Goal: Answer question/provide support: Share knowledge or assist other users

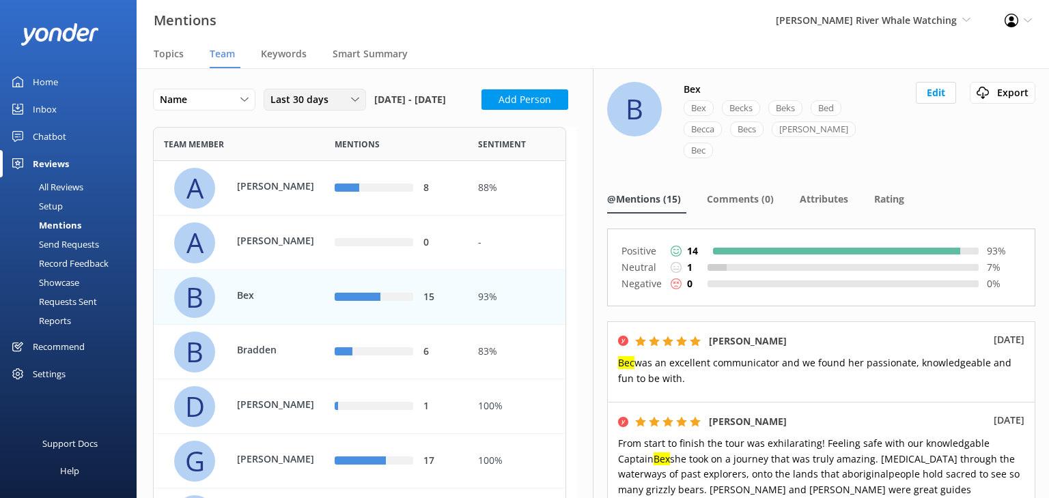
click at [358, 102] on icon at bounding box center [355, 100] width 8 height 8
click at [326, 203] on link "Last 180 days" at bounding box center [325, 210] width 122 height 27
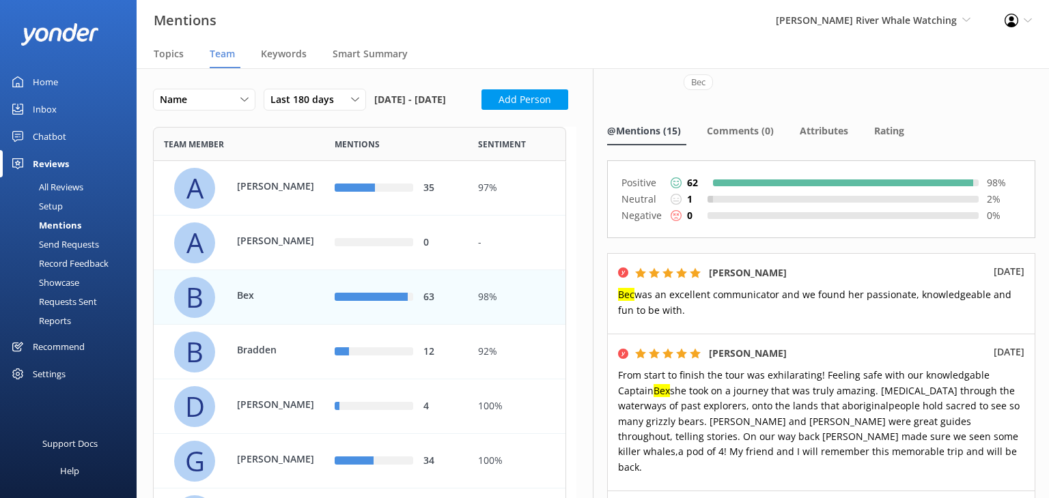
click at [52, 108] on div "Inbox" at bounding box center [45, 109] width 24 height 27
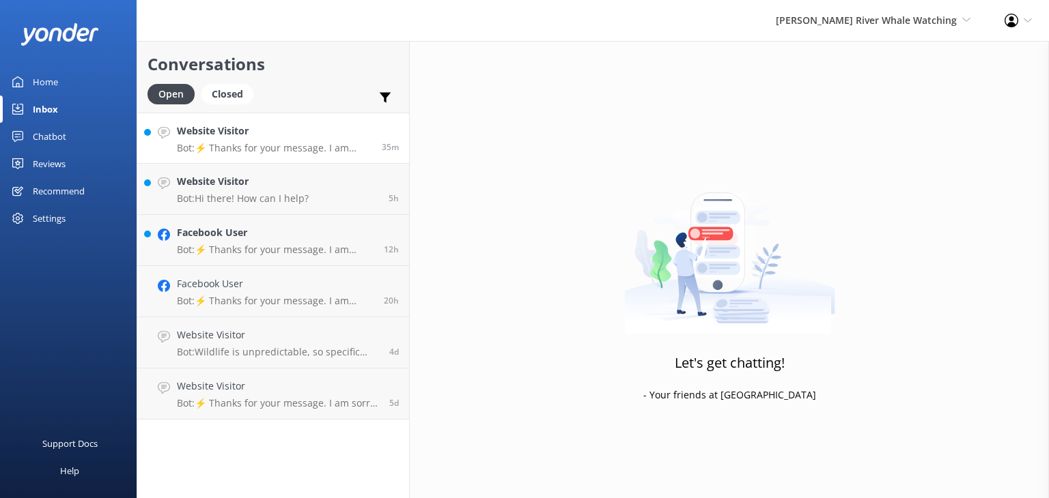
drag, startPoint x: 266, startPoint y: 137, endPoint x: 254, endPoint y: 145, distance: 13.8
click at [265, 137] on h4 "Website Visitor" at bounding box center [274, 131] width 195 height 15
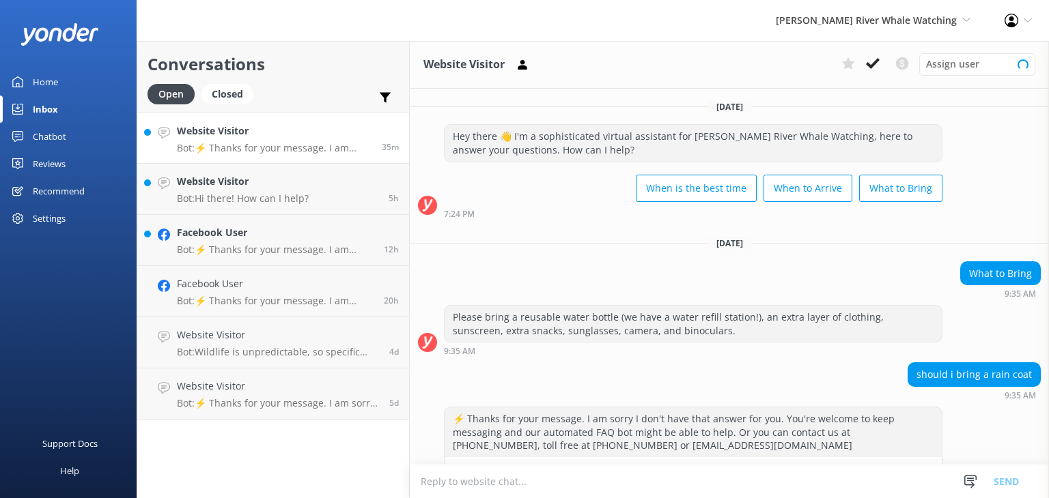
scroll to position [39, 0]
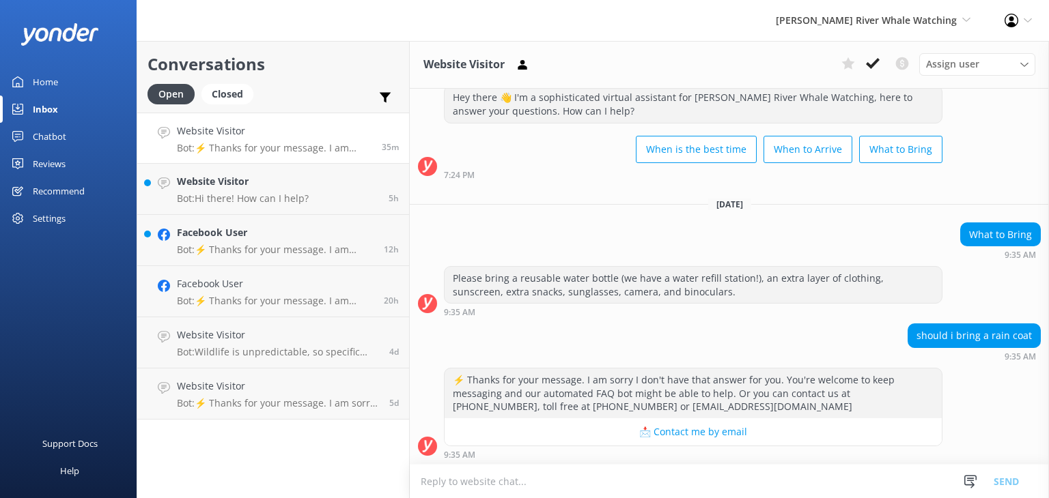
click at [563, 481] on textarea at bounding box center [729, 481] width 639 height 33
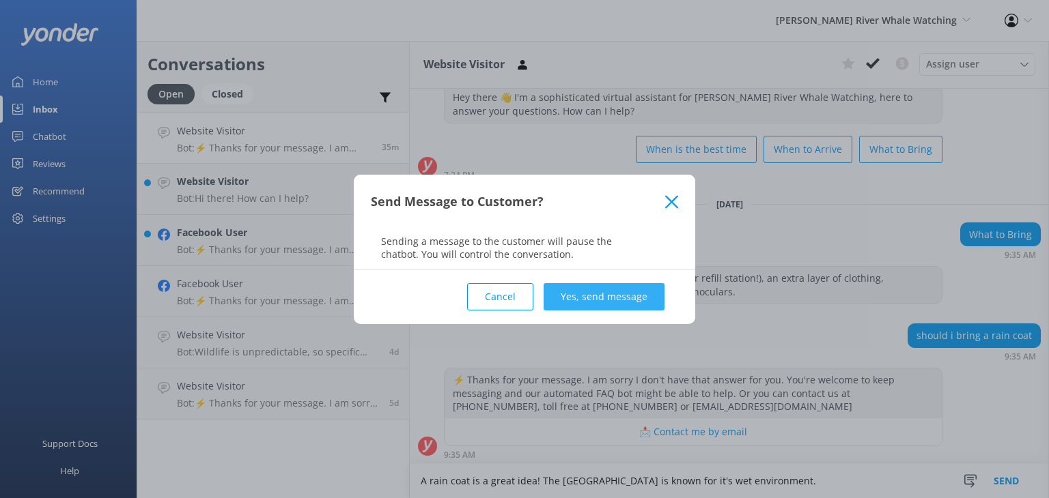
type textarea "A rain coat is a great idea! The [GEOGRAPHIC_DATA] is known for it's wet enviro…"
click at [626, 289] on button "Yes, send message" at bounding box center [604, 296] width 121 height 27
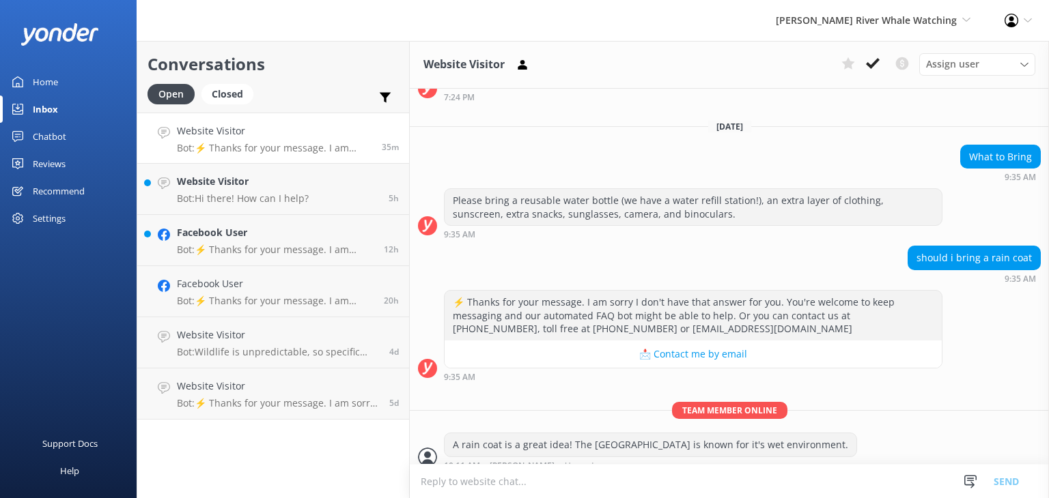
scroll to position [128, 0]
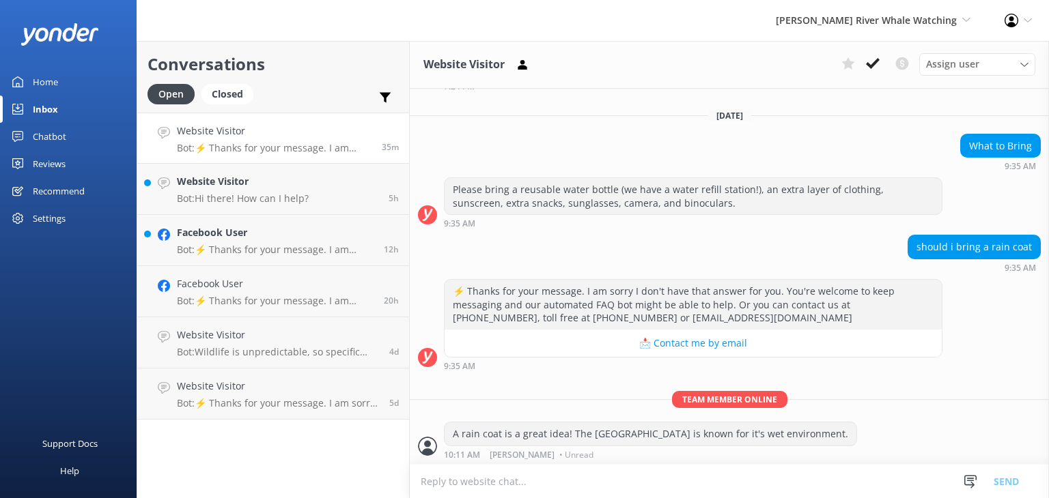
click at [44, 80] on div "Home" at bounding box center [45, 81] width 25 height 27
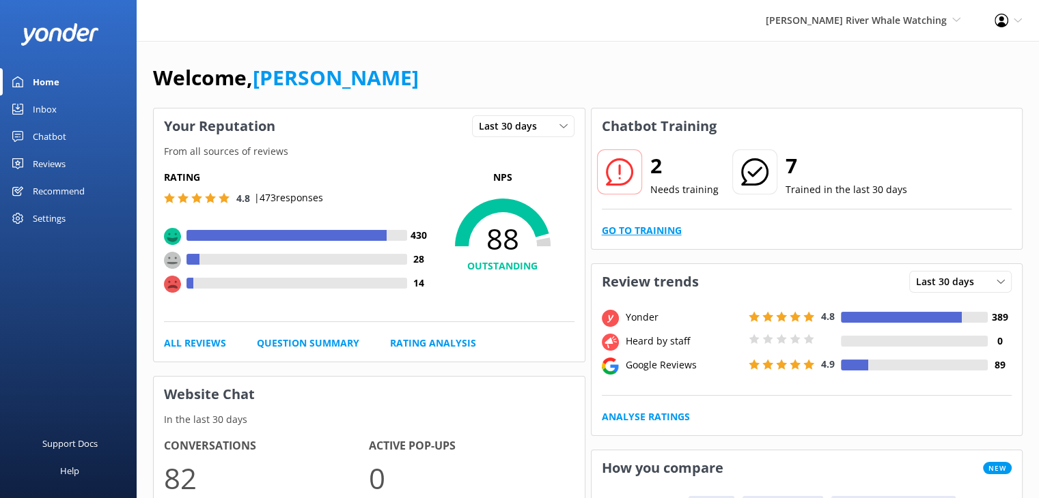
click at [656, 229] on link "Go to Training" at bounding box center [642, 230] width 80 height 15
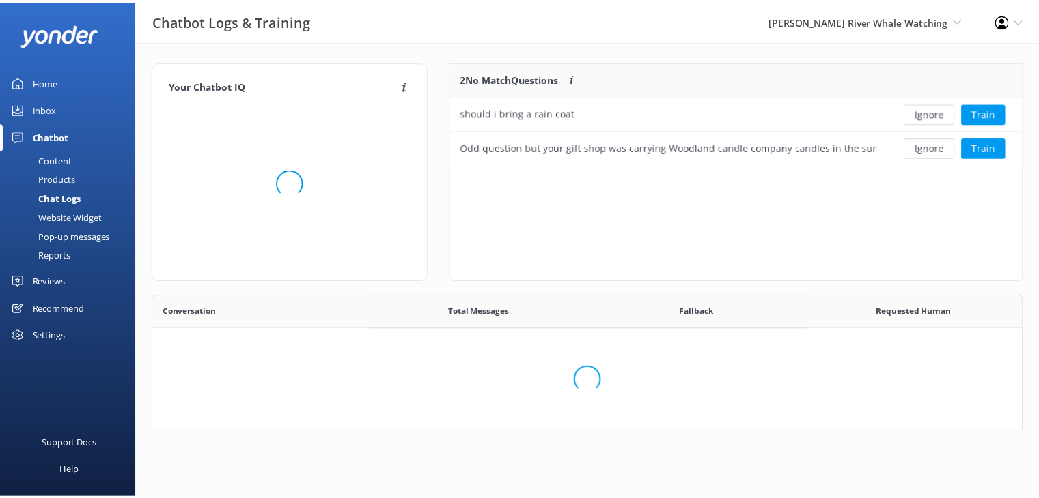
scroll to position [92, 561]
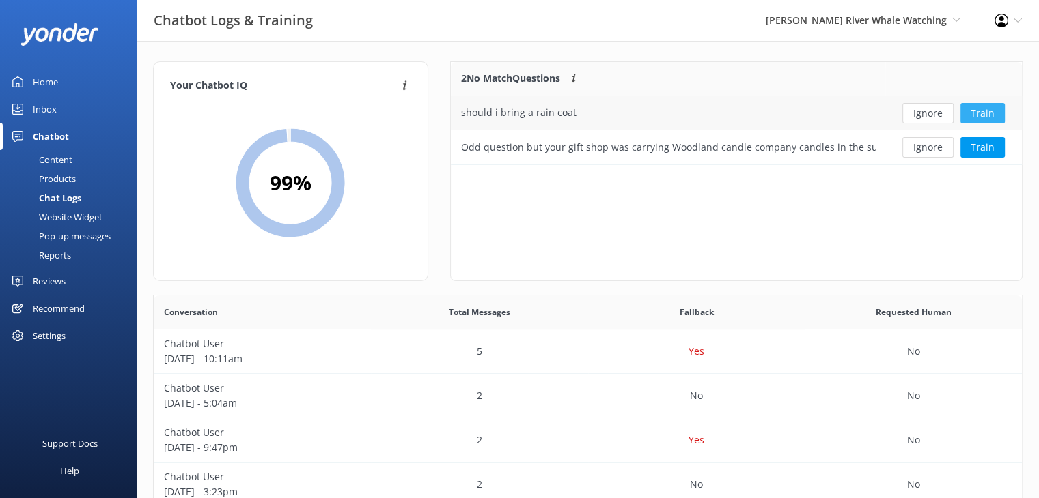
click at [989, 112] on button "Train" at bounding box center [982, 113] width 44 height 20
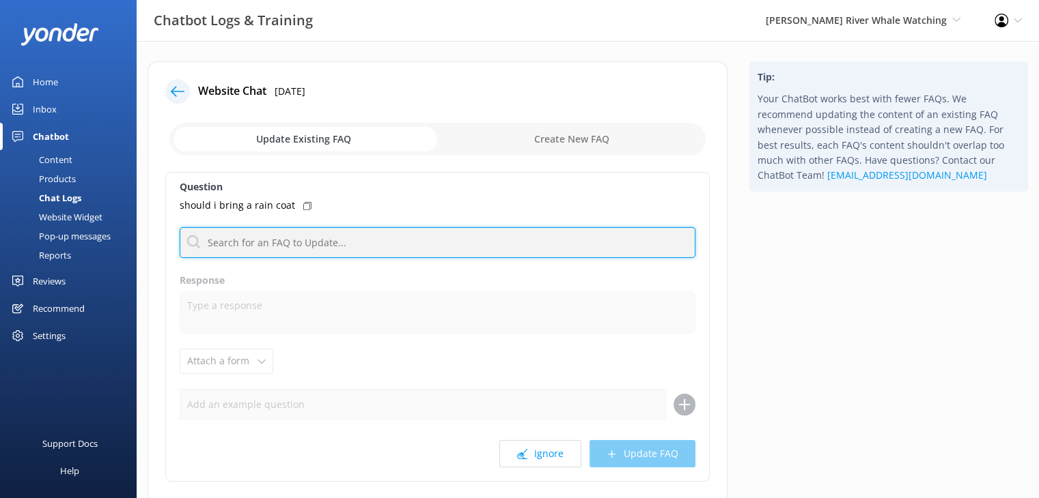
click at [310, 244] on input "text" at bounding box center [438, 242] width 516 height 31
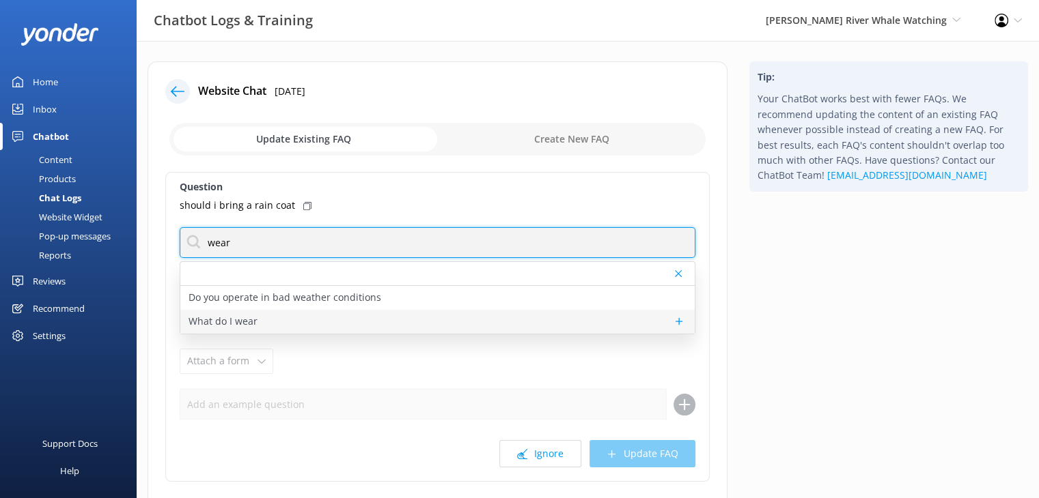
type input "wear"
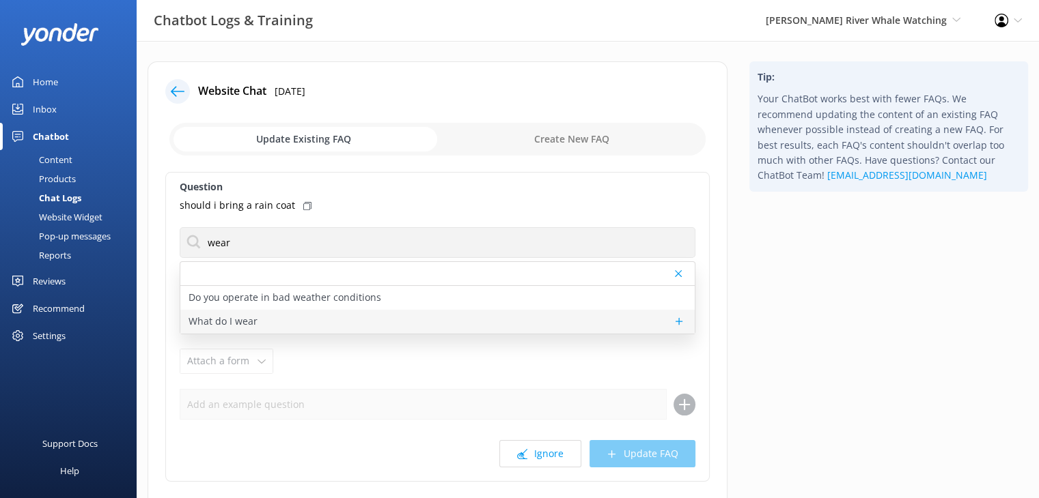
click at [287, 318] on div "What do I wear" at bounding box center [437, 322] width 514 height 24
type textarea "Please wear warm layers of clothing, closed-toe shoes, sunscreen, and sunglasse…"
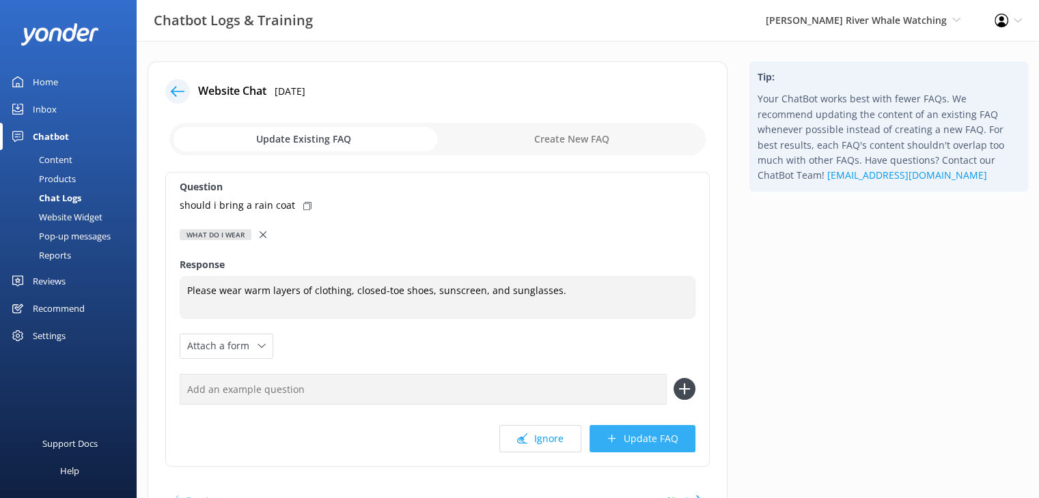
click at [627, 440] on button "Update FAQ" at bounding box center [642, 438] width 106 height 27
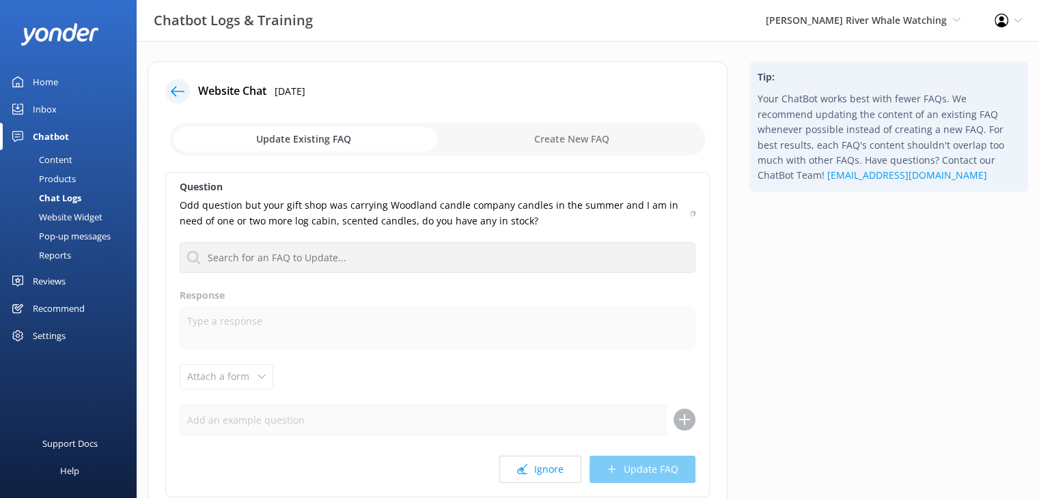
drag, startPoint x: 48, startPoint y: 79, endPoint x: 66, endPoint y: 83, distance: 17.6
click at [48, 79] on div "Home" at bounding box center [45, 81] width 25 height 27
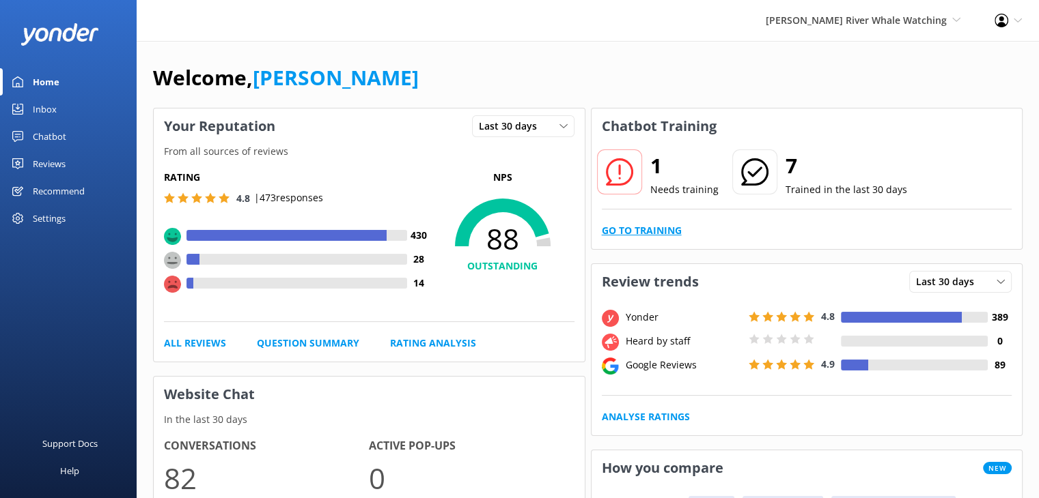
click at [638, 234] on link "Go to Training" at bounding box center [642, 230] width 80 height 15
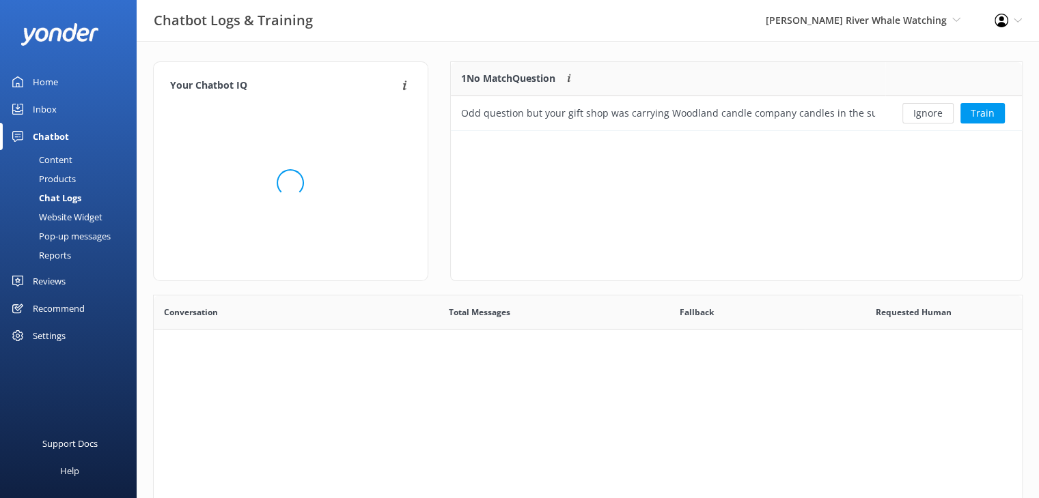
scroll to position [11, 11]
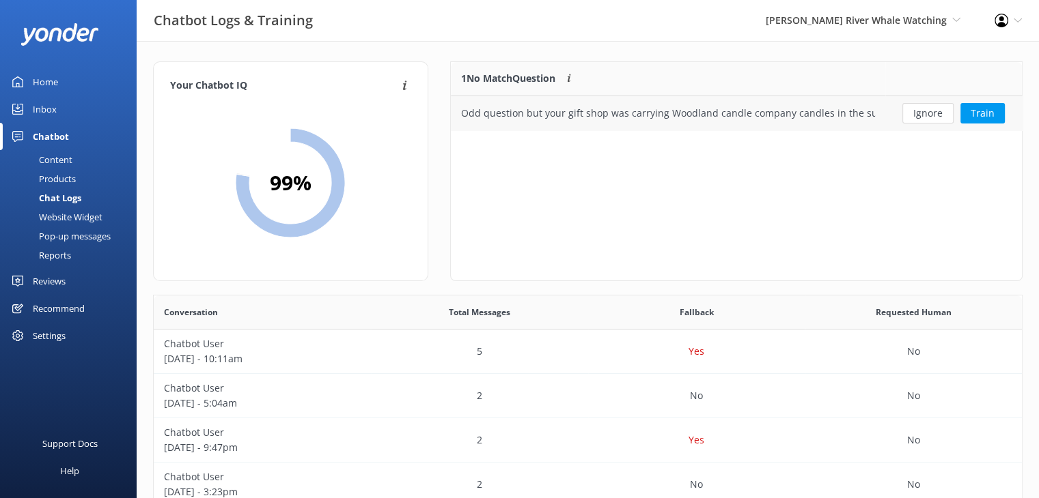
click at [810, 120] on div "Odd question but your gift shop was carrying Woodland candle company candles in…" at bounding box center [668, 113] width 414 height 15
click at [985, 114] on button "Train" at bounding box center [982, 113] width 44 height 20
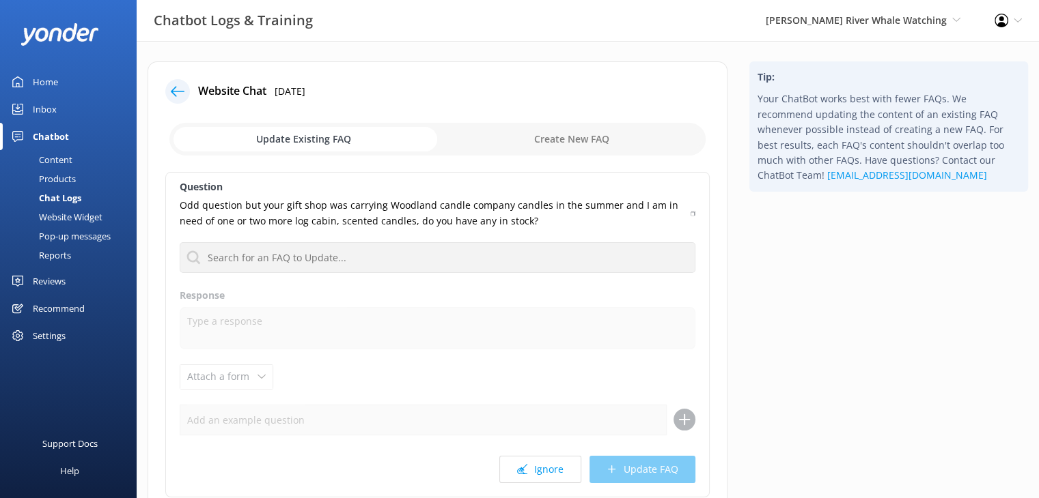
drag, startPoint x: 38, startPoint y: 111, endPoint x: 57, endPoint y: 113, distance: 19.2
click at [38, 113] on div "Inbox" at bounding box center [45, 109] width 24 height 27
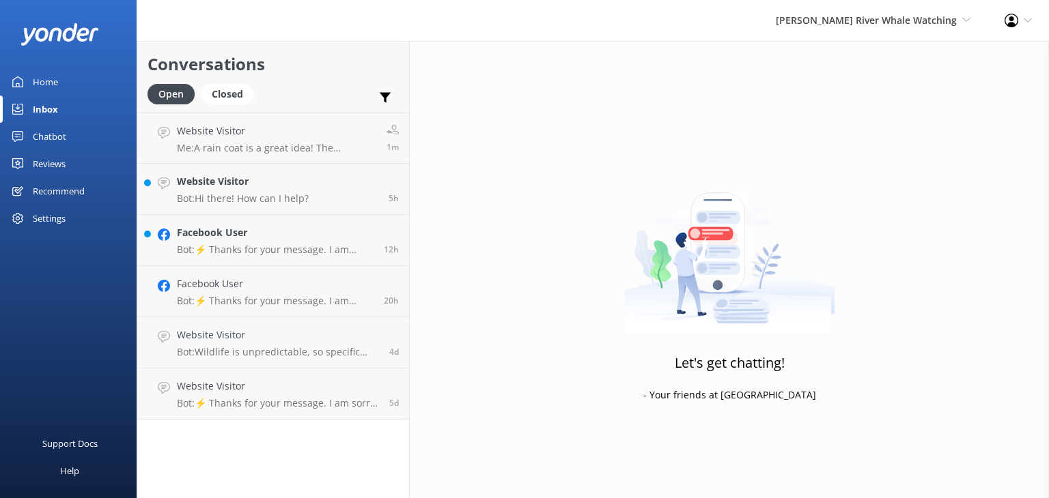
click at [69, 140] on link "Chatbot" at bounding box center [68, 136] width 137 height 27
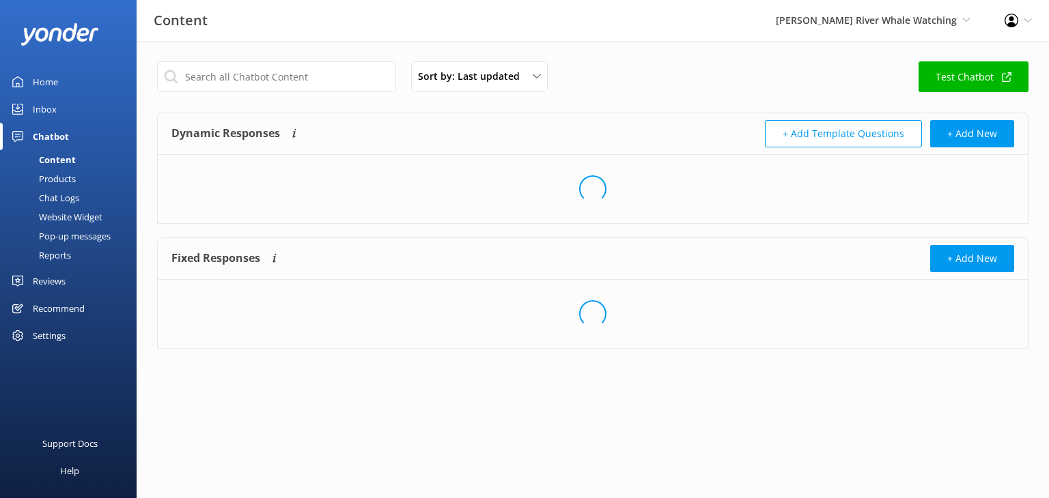
click at [48, 114] on div "Inbox" at bounding box center [45, 109] width 24 height 27
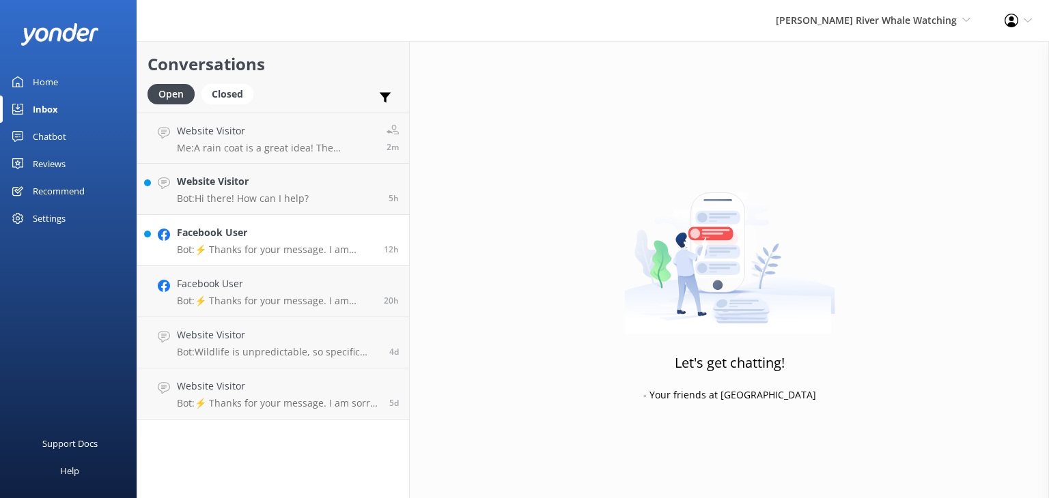
click at [284, 242] on div "Facebook User Bot: ⚡ Thanks for your message. I am sorry I don't have that answ…" at bounding box center [275, 240] width 197 height 30
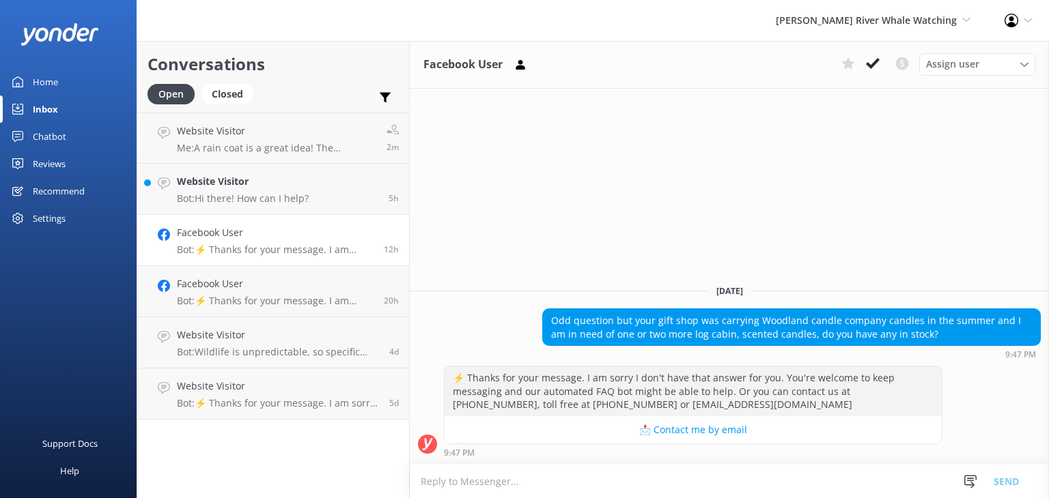
click at [62, 85] on link "Home" at bounding box center [68, 81] width 137 height 27
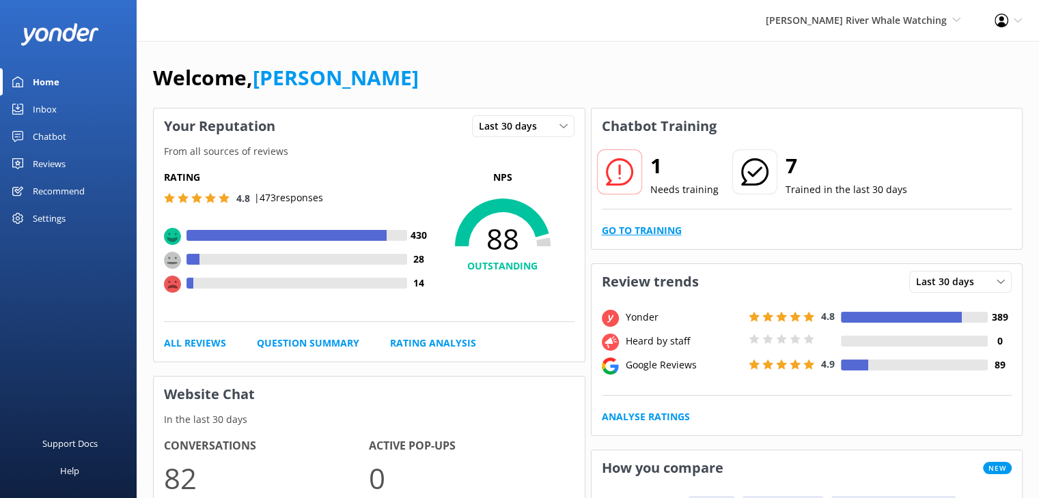
click at [660, 227] on link "Go to Training" at bounding box center [642, 230] width 80 height 15
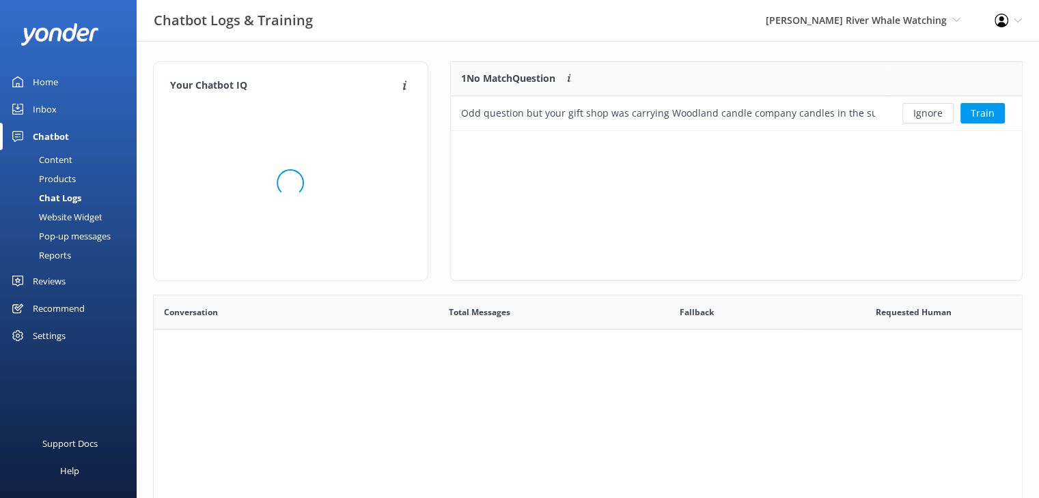
scroll to position [11, 11]
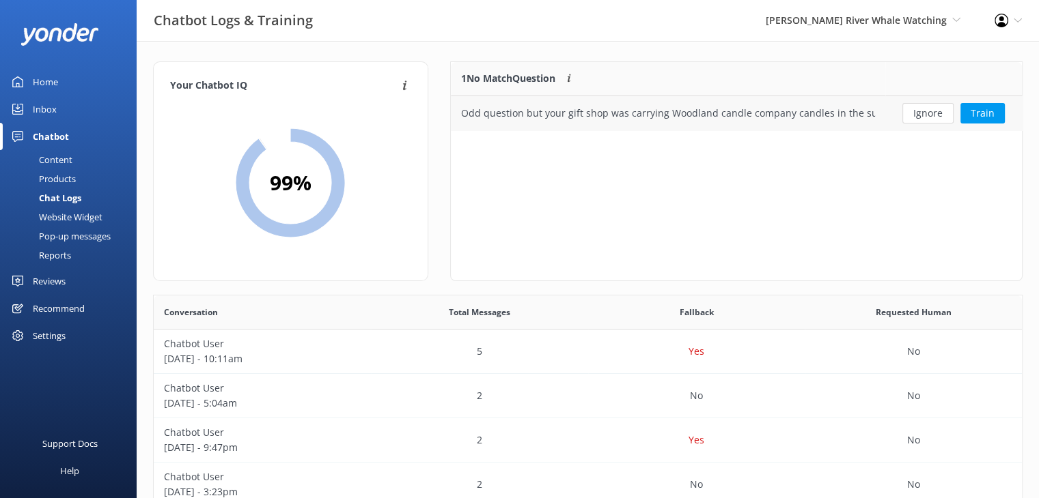
click at [939, 115] on button "Ignore" at bounding box center [927, 113] width 51 height 20
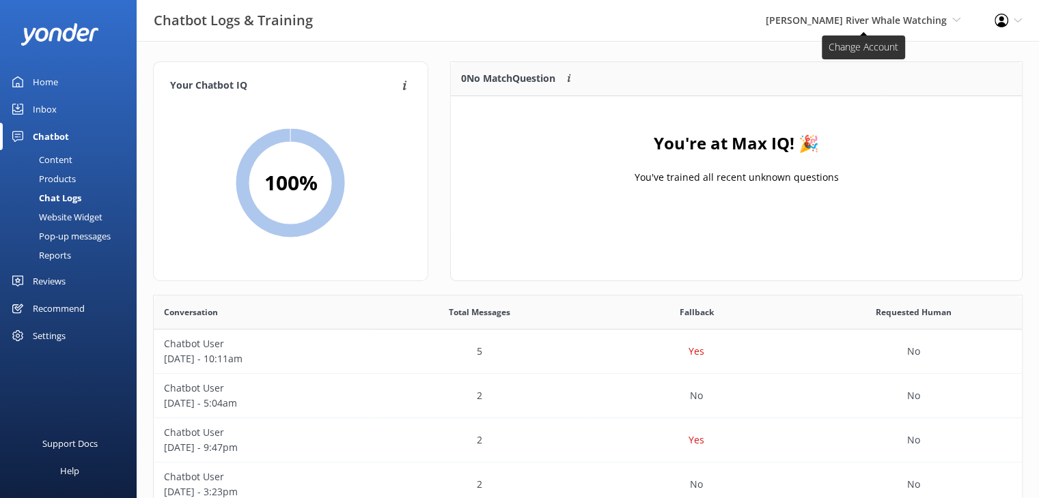
click at [895, 16] on span "[PERSON_NAME] River Whale Watching" at bounding box center [855, 20] width 181 height 13
click at [869, 64] on link "Wildcoast Adventures" at bounding box center [909, 58] width 137 height 33
